Goal: Transaction & Acquisition: Purchase product/service

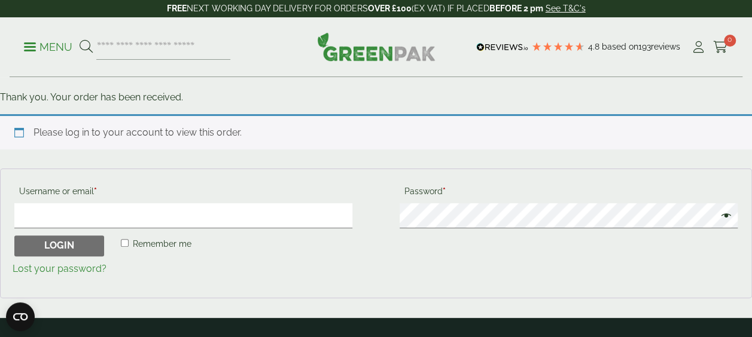
scroll to position [109, 0]
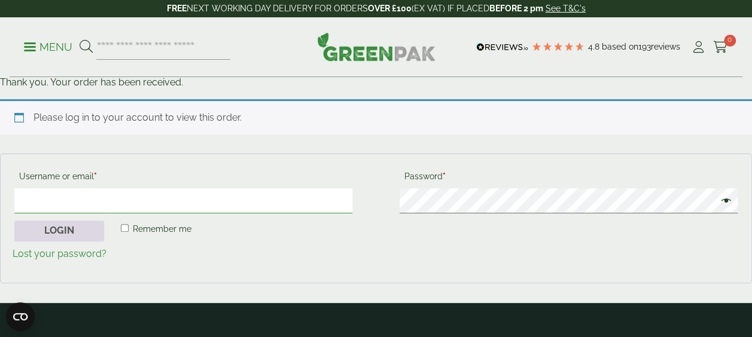
type input "**********"
click at [69, 227] on button "Login" at bounding box center [59, 232] width 90 height 22
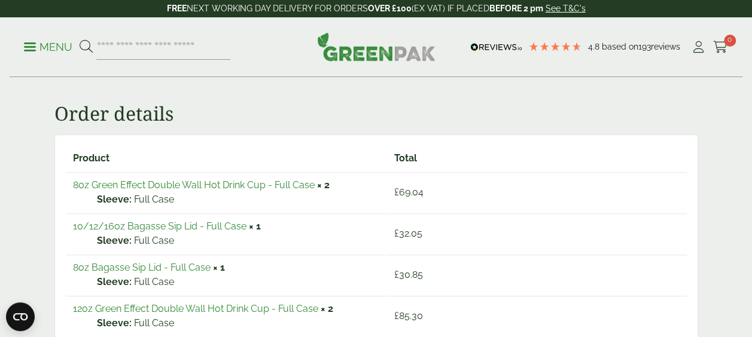
scroll to position [175, 0]
